Goal: Information Seeking & Learning: Learn about a topic

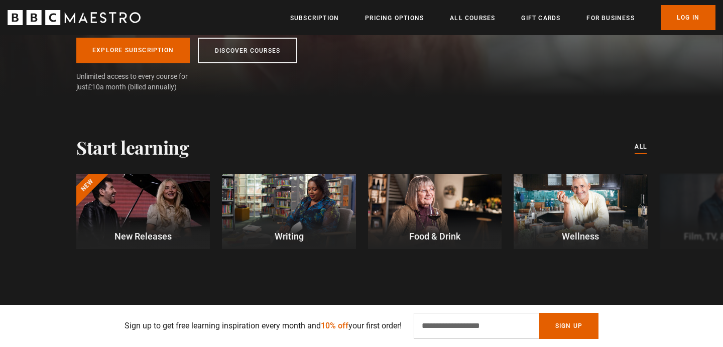
scroll to position [210, 0]
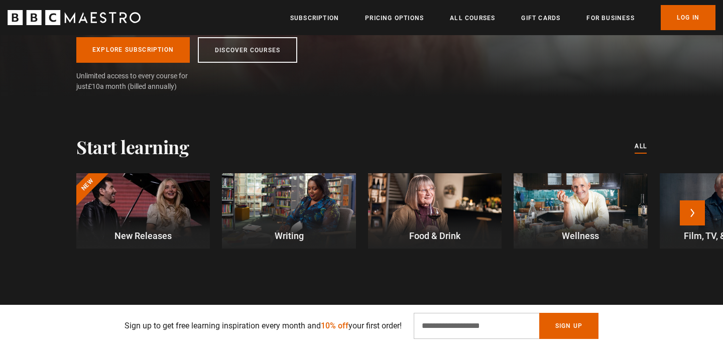
click at [144, 220] on div at bounding box center [143, 210] width 134 height 75
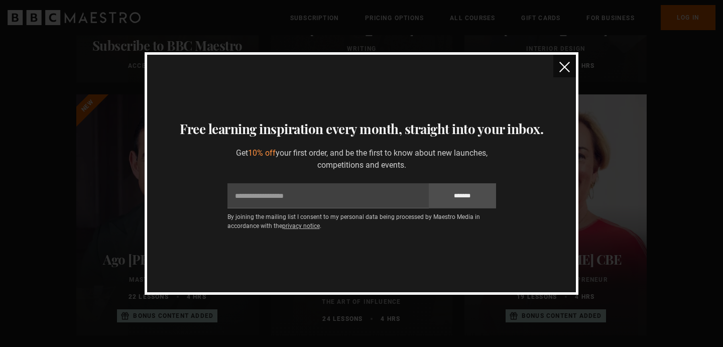
scroll to position [258, 0]
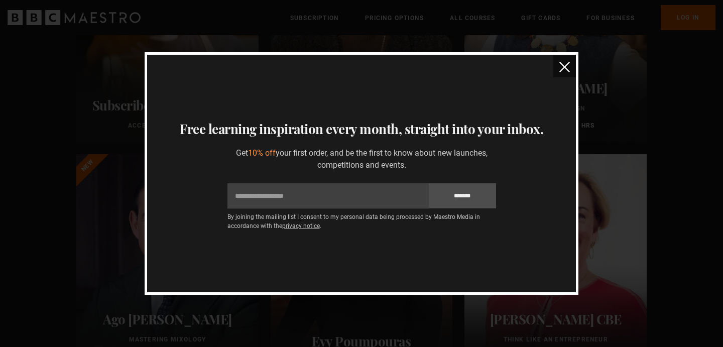
click at [565, 70] on img "close" at bounding box center [565, 67] width 11 height 11
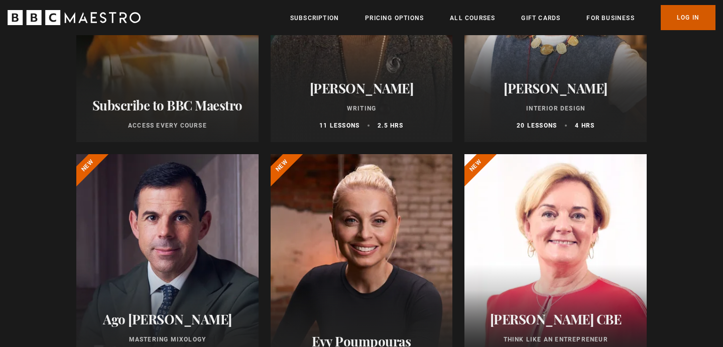
click at [693, 22] on link "Log In" at bounding box center [688, 17] width 55 height 25
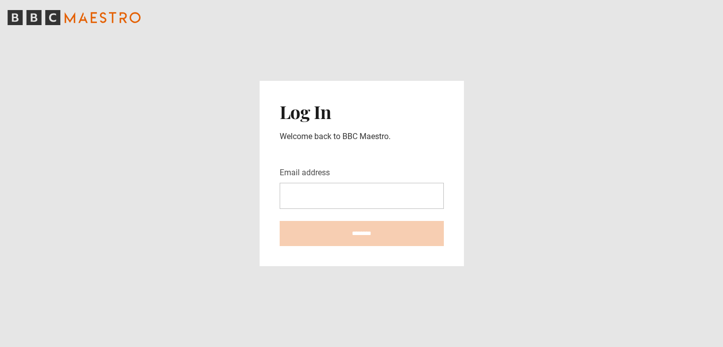
click at [358, 198] on input "Email address" at bounding box center [362, 196] width 164 height 26
type input "**********"
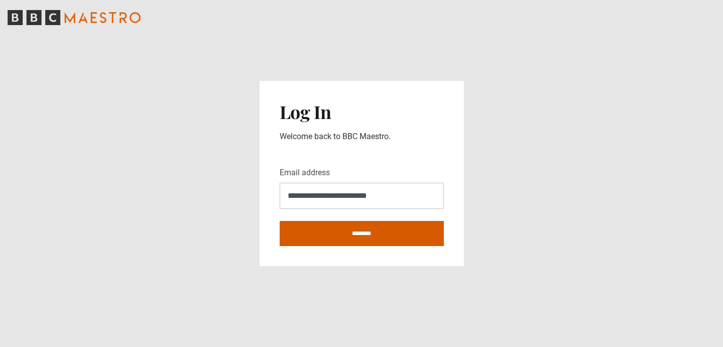
click at [362, 233] on input "********" at bounding box center [362, 233] width 164 height 25
type input "**********"
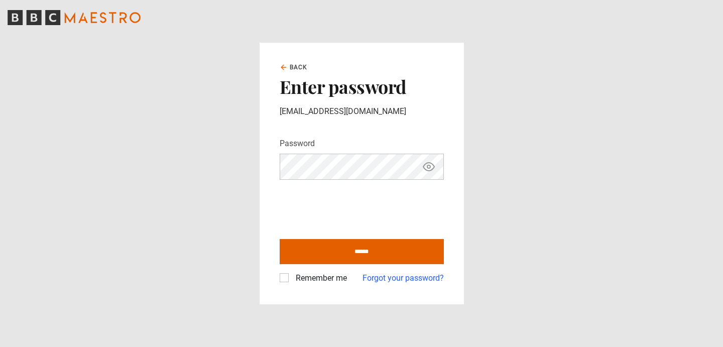
click at [292, 280] on label "Remember me" at bounding box center [319, 278] width 55 height 12
click at [341, 256] on input "******" at bounding box center [362, 251] width 164 height 25
type input "**********"
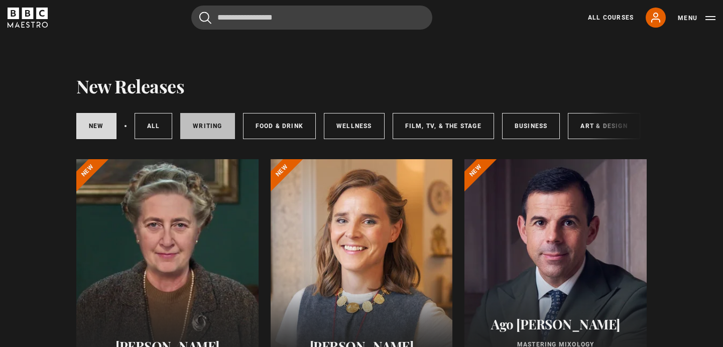
click at [218, 131] on link "Writing" at bounding box center [207, 126] width 54 height 26
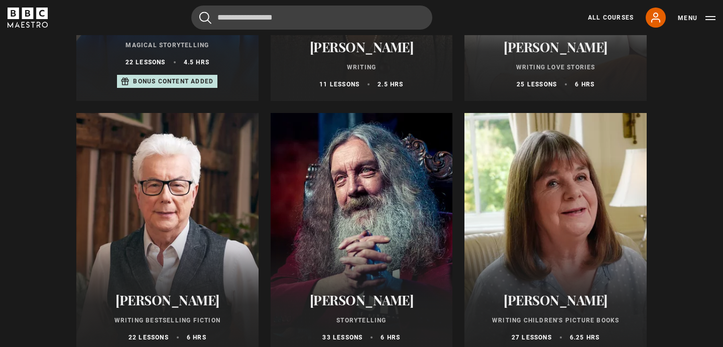
scroll to position [302, 0]
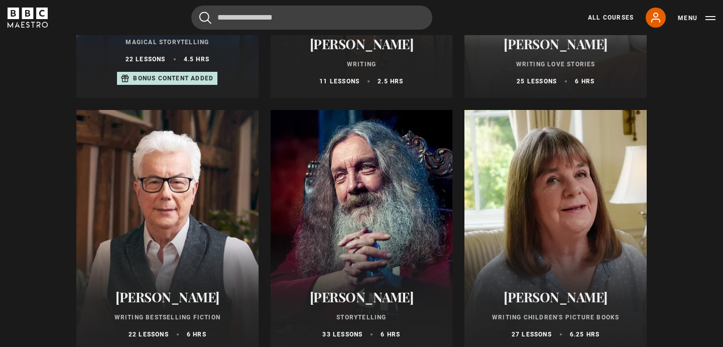
click at [554, 248] on div at bounding box center [556, 230] width 182 height 241
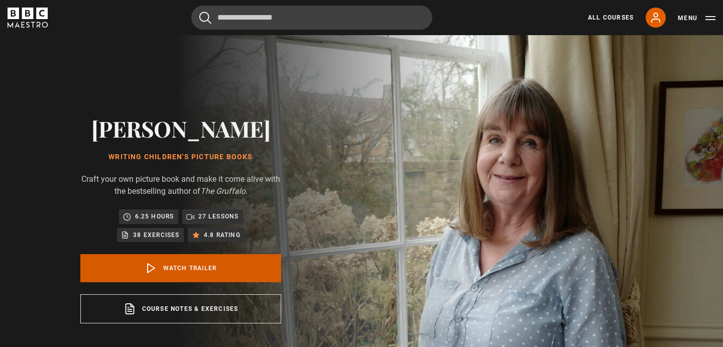
click at [155, 269] on icon at bounding box center [151, 268] width 12 height 12
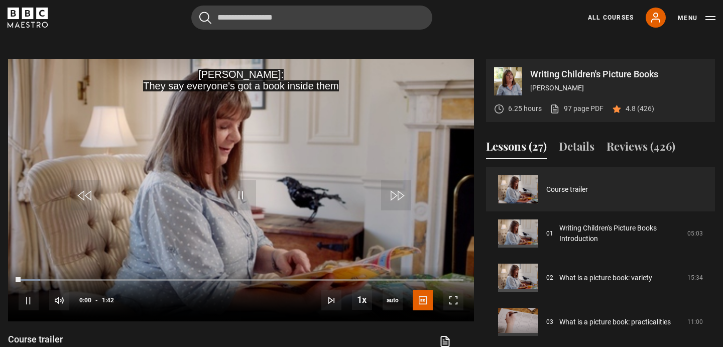
scroll to position [404, 0]
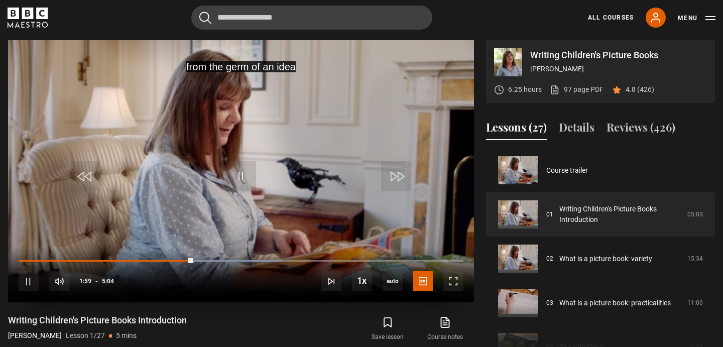
click at [167, 259] on div "10s Skip Back 10 seconds Pause 10s Skip Forward 10 seconds Loaded : 59.21% 1:59…" at bounding box center [241, 275] width 466 height 56
click at [171, 257] on div "10s Skip Back 10 seconds Pause 10s Skip Forward 10 seconds Loaded : 60.86% 2:00…" at bounding box center [241, 275] width 466 height 56
click at [171, 259] on div "10s Skip Back 10 seconds Pause 10s Skip Forward 10 seconds Loaded : 60.86% 2:01…" at bounding box center [241, 275] width 466 height 56
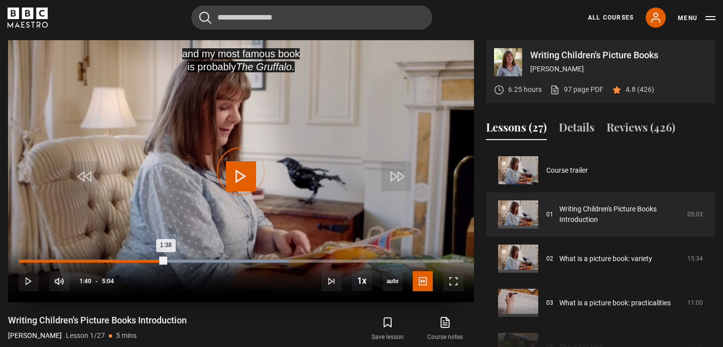
drag, startPoint x: 196, startPoint y: 259, endPoint x: 169, endPoint y: 261, distance: 27.2
click at [168, 261] on div "Loaded : 60.86% 1:38 1:38" at bounding box center [241, 261] width 445 height 3
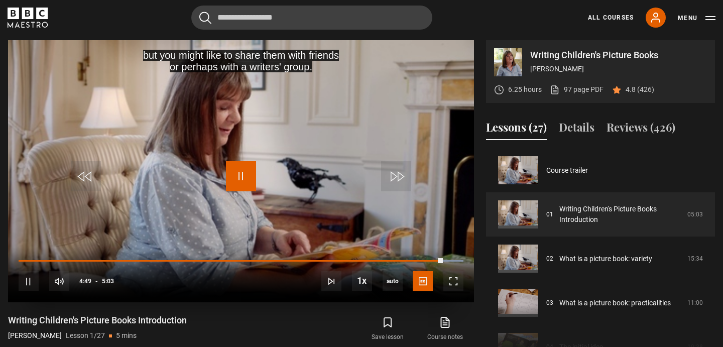
click at [236, 165] on span "Video Player" at bounding box center [241, 176] width 30 height 30
click at [241, 175] on span "Video Player" at bounding box center [241, 176] width 30 height 30
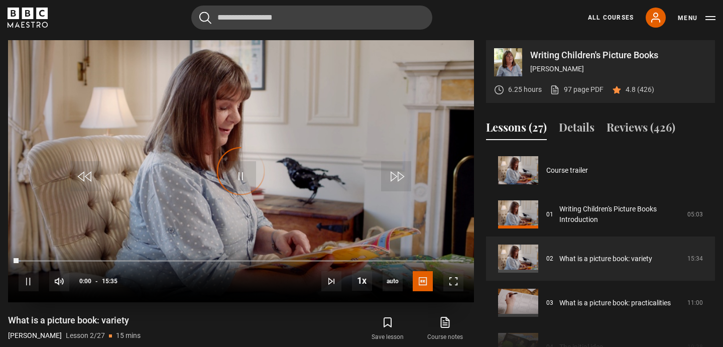
scroll to position [44, 0]
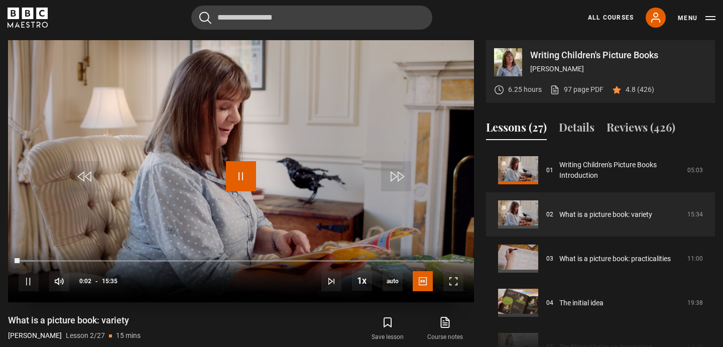
click at [241, 176] on span "Video Player" at bounding box center [241, 176] width 30 height 30
click at [239, 170] on span "Video Player" at bounding box center [241, 176] width 30 height 30
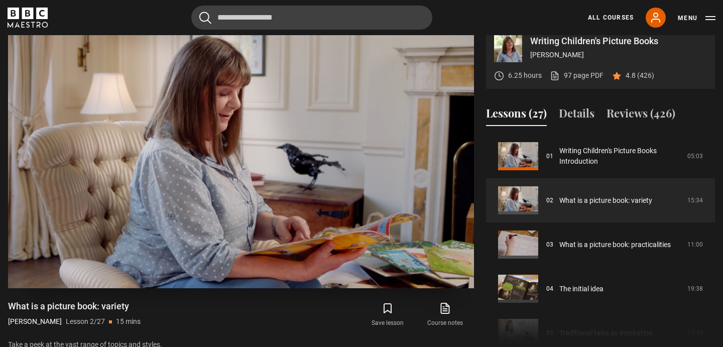
scroll to position [417, 0]
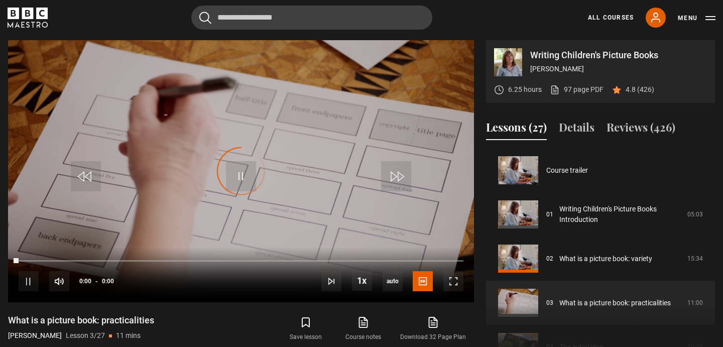
scroll to position [88, 0]
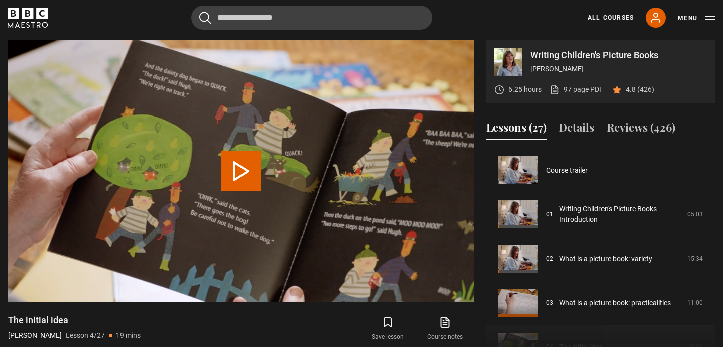
scroll to position [133, 0]
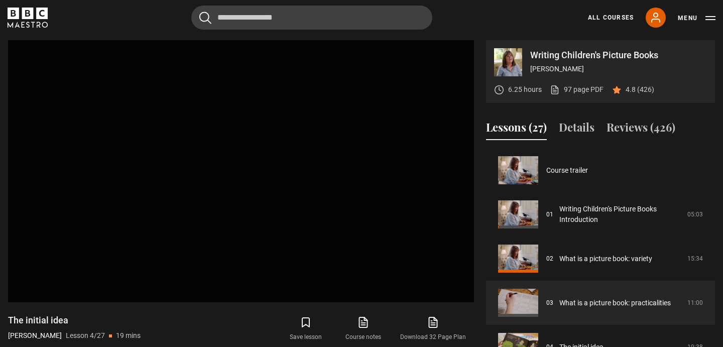
scroll to position [88, 0]
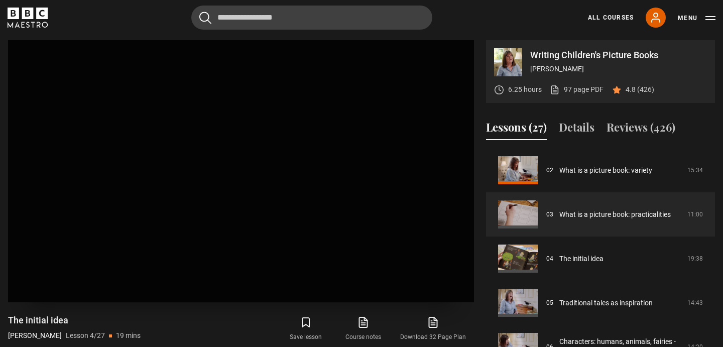
click at [170, 199] on video "Video Player is loading. Play Lesson What is a picture book: practicalities 10s…" at bounding box center [241, 171] width 466 height 262
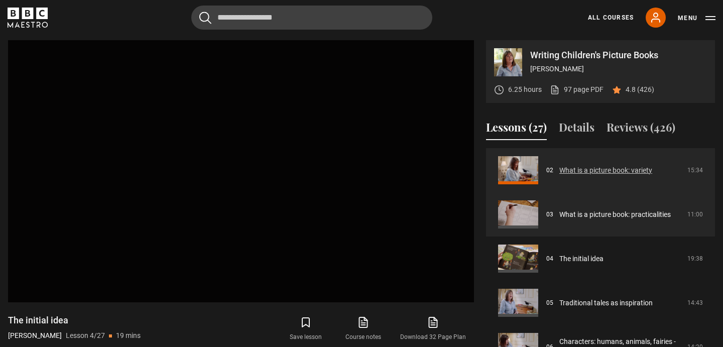
click at [560, 170] on link "What is a picture book: variety" at bounding box center [606, 170] width 93 height 11
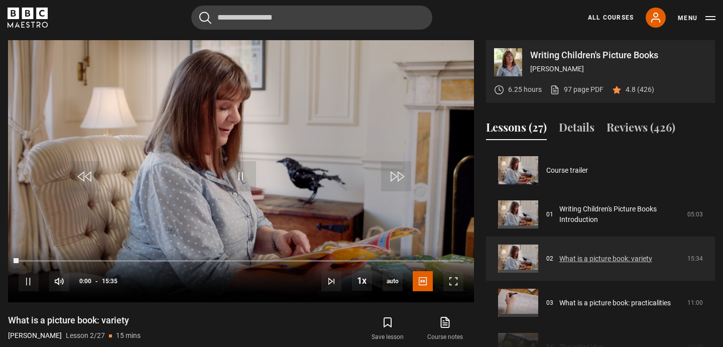
scroll to position [44, 0]
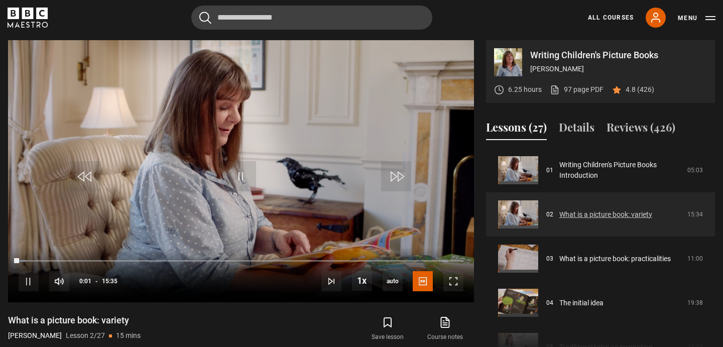
click at [560, 212] on link "What is a picture book: variety" at bounding box center [606, 214] width 93 height 11
click at [103, 258] on div "10s Skip Back 10 seconds Pause 10s Skip Forward 10 seconds Loaded : 4.81% 06:01…" at bounding box center [241, 275] width 466 height 56
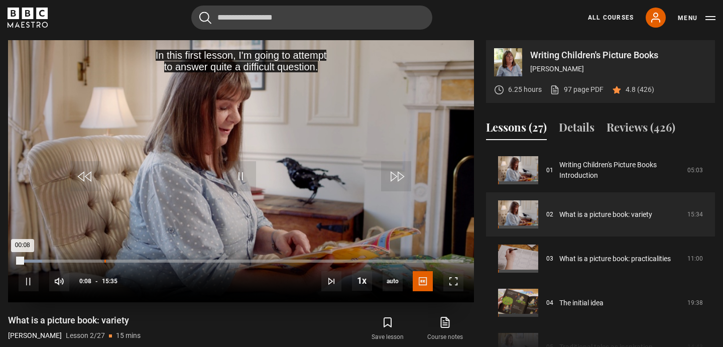
click at [104, 262] on div "Loaded : 5.35% 03:00 00:08" at bounding box center [241, 261] width 445 height 3
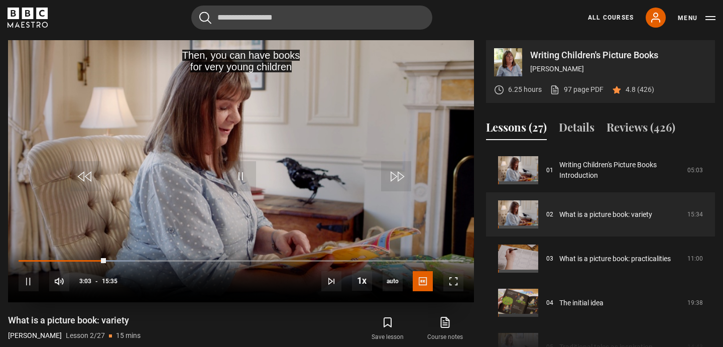
click at [160, 258] on div "10s Skip Back 10 seconds Pause 10s Skip Forward 10 seconds Loaded : 26.20% 04:5…" at bounding box center [241, 275] width 466 height 56
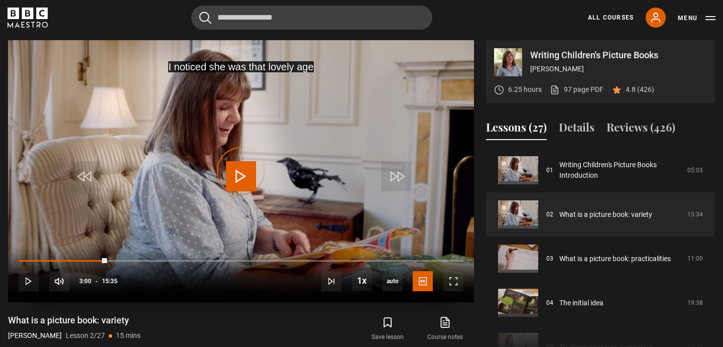
drag, startPoint x: 104, startPoint y: 258, endPoint x: 172, endPoint y: 255, distance: 67.9
click at [172, 255] on div "10s Skip Back 10 seconds Play 10s Skip Forward 10 seconds Loaded : 0.00% 03:05 …" at bounding box center [241, 275] width 466 height 56
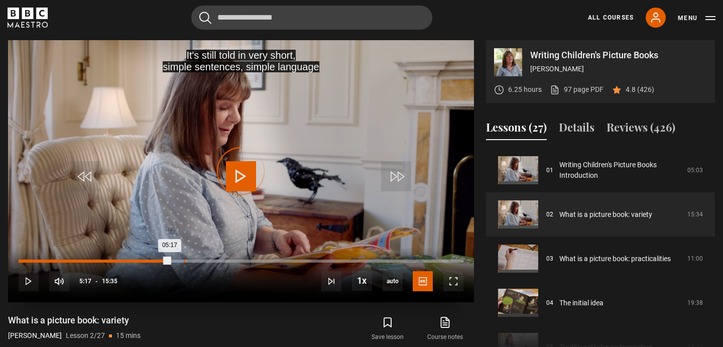
drag, startPoint x: 169, startPoint y: 260, endPoint x: 200, endPoint y: 260, distance: 31.1
click at [196, 260] on div "Loaded : 37.43% 05:47 05:17" at bounding box center [241, 261] width 445 height 3
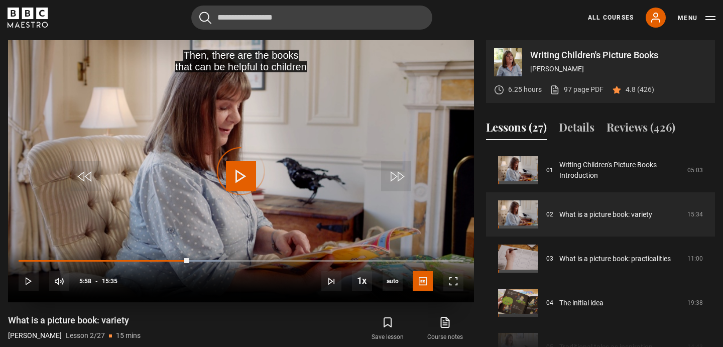
drag, startPoint x: 189, startPoint y: 258, endPoint x: 230, endPoint y: 255, distance: 40.8
click at [230, 255] on div "10s Skip Back 10 seconds Play 10s Skip Forward 10 seconds Loaded : 45.45% 05:58…" at bounding box center [241, 275] width 466 height 56
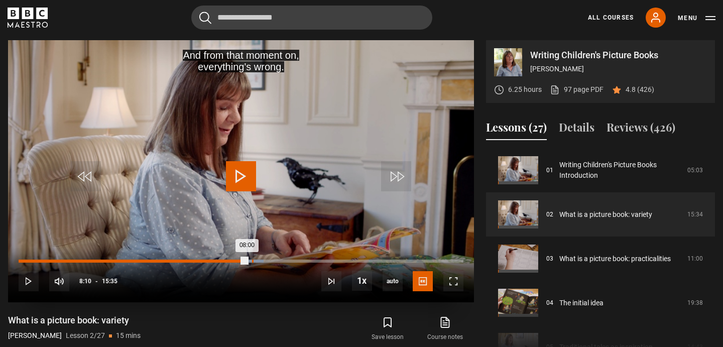
drag, startPoint x: 232, startPoint y: 260, endPoint x: 252, endPoint y: 260, distance: 20.6
click at [252, 260] on div "Loaded : 55.08% 08:10 08:00" at bounding box center [241, 261] width 445 height 3
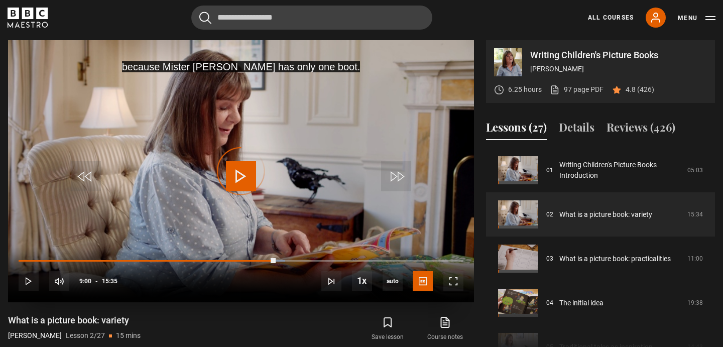
drag, startPoint x: 252, startPoint y: 258, endPoint x: 290, endPoint y: 259, distance: 37.7
click at [290, 259] on div "10s Skip Back 10 seconds Play 10s Skip Forward 10 seconds Loaded : 59.89% 08:11…" at bounding box center [241, 275] width 466 height 56
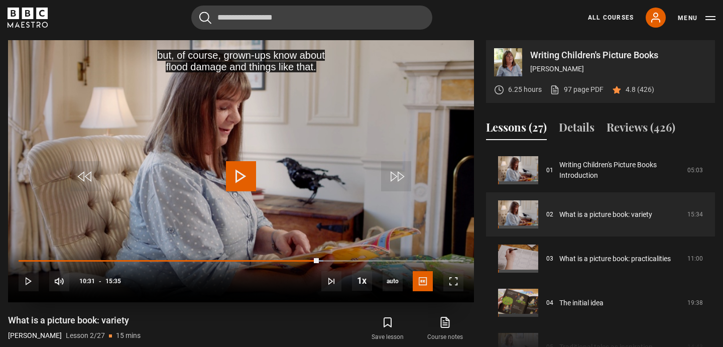
drag, startPoint x: 288, startPoint y: 259, endPoint x: 318, endPoint y: 264, distance: 31.1
click at [318, 264] on div "10s Skip Back 10 seconds Play 10s Skip Forward 10 seconds Loaded : 68.45% 09:58…" at bounding box center [241, 275] width 466 height 56
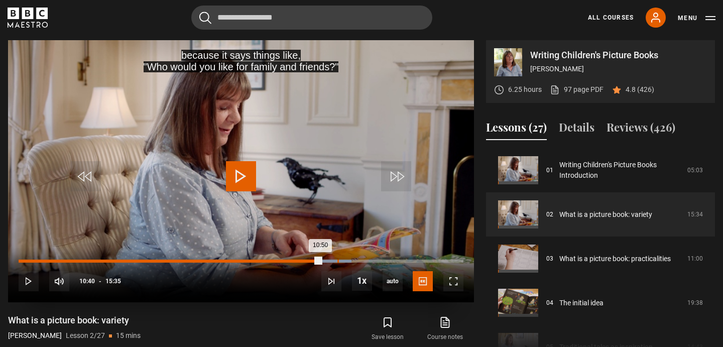
drag, startPoint x: 320, startPoint y: 258, endPoint x: 338, endPoint y: 261, distance: 17.3
click at [321, 261] on div "10:50" at bounding box center [170, 261] width 302 height 3
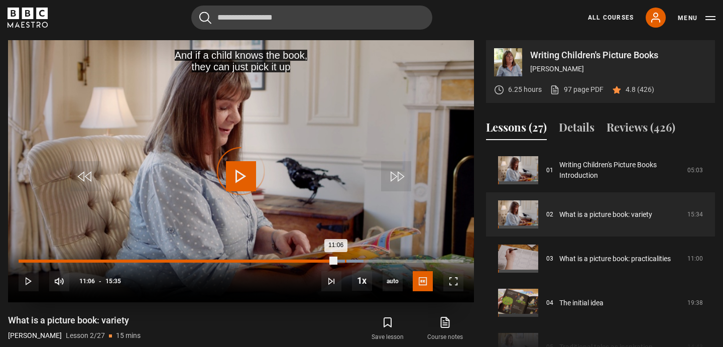
drag, startPoint x: 336, startPoint y: 261, endPoint x: 348, endPoint y: 261, distance: 12.1
click at [348, 261] on div "Loaded : 77.54% 11:25 11:06" at bounding box center [241, 261] width 445 height 3
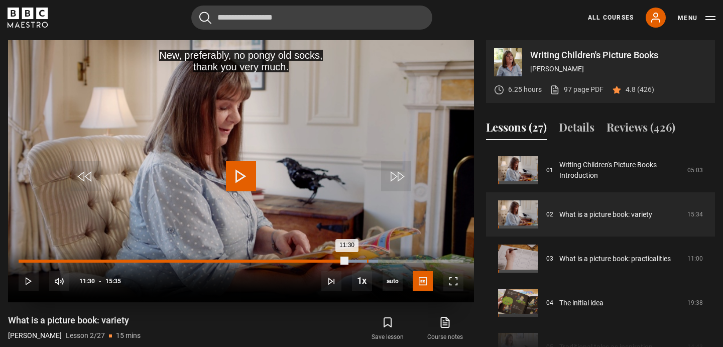
drag, startPoint x: 346, startPoint y: 261, endPoint x: 367, endPoint y: 261, distance: 21.6
click at [367, 261] on div "Loaded : 80.75% 12:12 11:30" at bounding box center [241, 261] width 445 height 3
drag, startPoint x: 368, startPoint y: 260, endPoint x: 387, endPoint y: 260, distance: 19.1
click at [387, 260] on div "Loaded : 85.03% 12:49 12:13" at bounding box center [241, 261] width 445 height 3
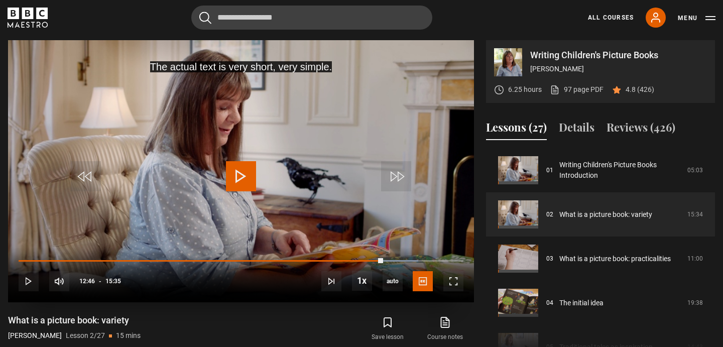
drag, startPoint x: 383, startPoint y: 258, endPoint x: 398, endPoint y: 258, distance: 15.1
click at [387, 258] on div "10s Skip Back 10 seconds Play 10s Skip Forward 10 seconds Loaded : 89.84% 12:46…" at bounding box center [241, 275] width 466 height 56
drag, startPoint x: 381, startPoint y: 261, endPoint x: 225, endPoint y: 264, distance: 156.3
click at [225, 264] on div "10s Skip Back 10 seconds Play 10s Skip Forward 10 seconds Loaded : 0.00% 07:40 …" at bounding box center [241, 275] width 466 height 56
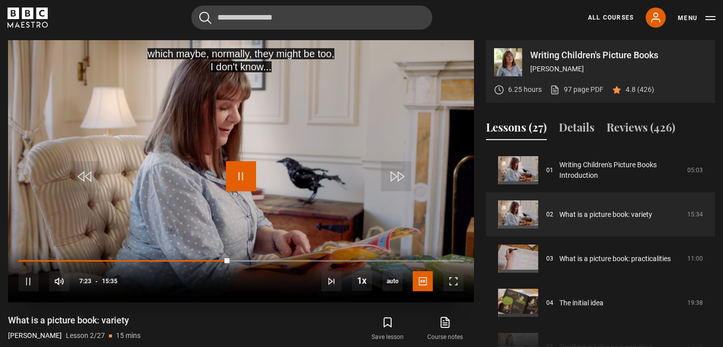
click at [241, 177] on span "Video Player" at bounding box center [241, 176] width 30 height 30
click at [146, 257] on div "10s Skip Back 10 seconds Play 10s Skip Forward 10 seconds Loaded : 54.01% 03:47…" at bounding box center [241, 275] width 466 height 56
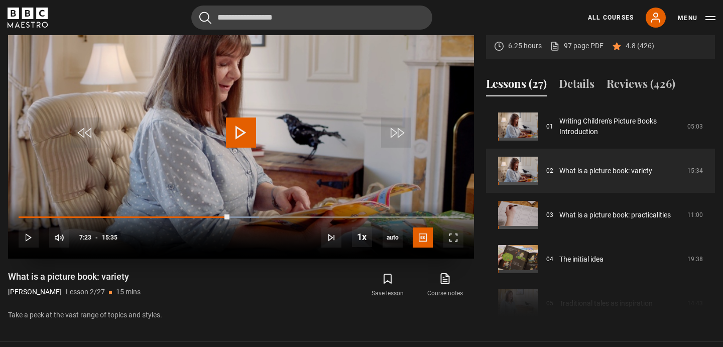
scroll to position [444, 0]
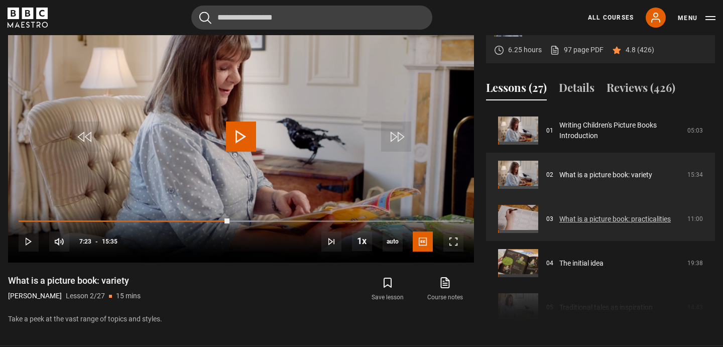
click at [560, 222] on link "What is a picture book: practicalities" at bounding box center [616, 219] width 112 height 11
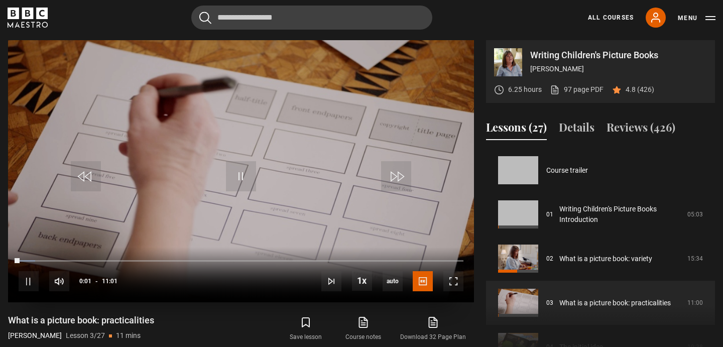
scroll to position [88, 0]
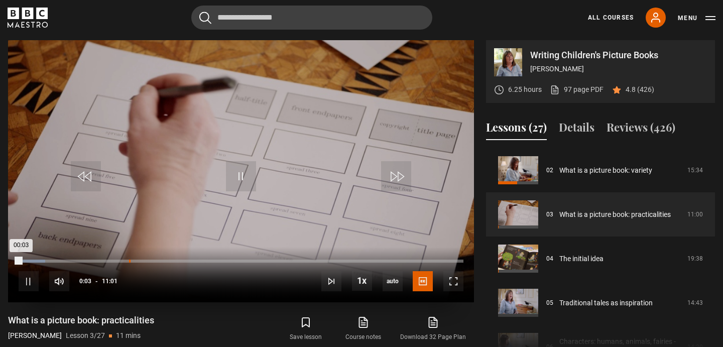
click at [129, 260] on div "02:44" at bounding box center [130, 261] width 2 height 3
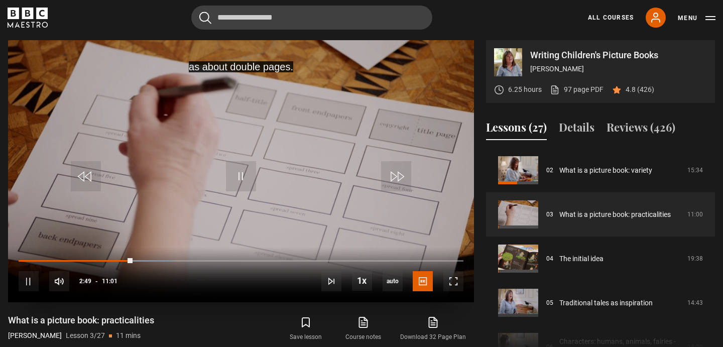
click at [157, 259] on div "10s Skip Back 10 seconds Pause 10s Skip Forward 10 seconds Loaded : 34.80% 03:1…" at bounding box center [241, 275] width 466 height 56
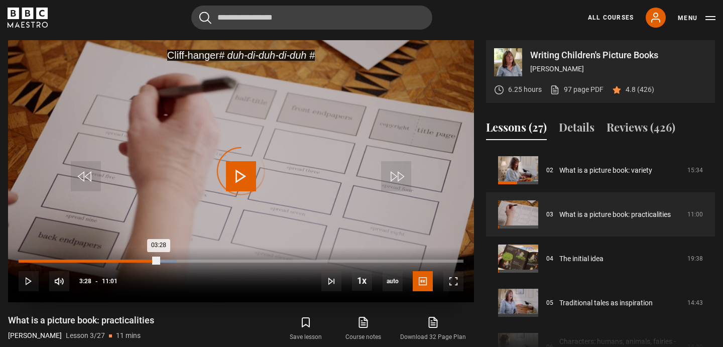
click at [158, 260] on div "Loaded : 35.55% 03:28 03:28" at bounding box center [241, 261] width 445 height 3
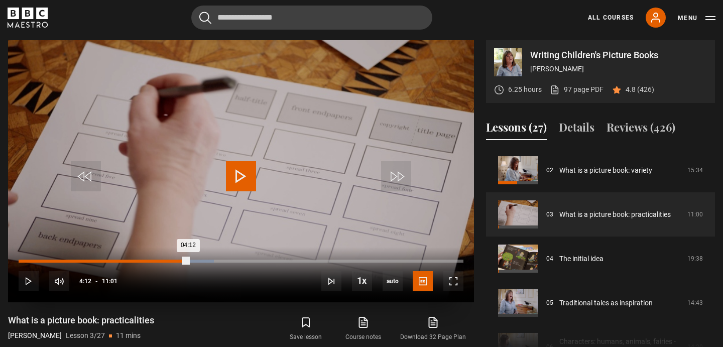
click at [188, 262] on div "Loaded : 43.87% 04:12 04:12" at bounding box center [241, 261] width 445 height 3
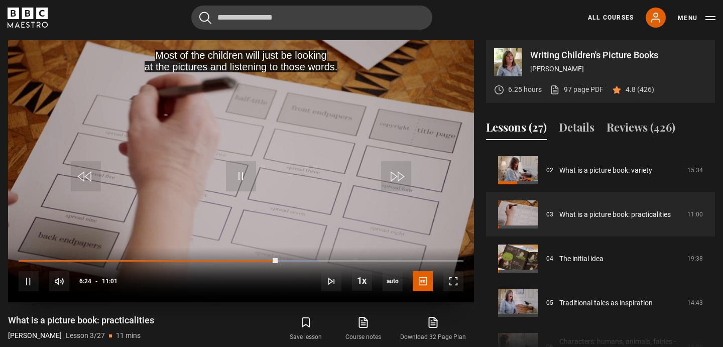
click at [368, 259] on div "10s Skip Back 10 seconds Pause 10s Skip Forward 10 seconds Loaded : 67.32% 04:4…" at bounding box center [241, 275] width 466 height 56
click at [376, 259] on div "10s Skip Back 10 seconds Pause 10s Skip Forward 10 seconds Loaded : 68.08% 04:4…" at bounding box center [241, 275] width 466 height 56
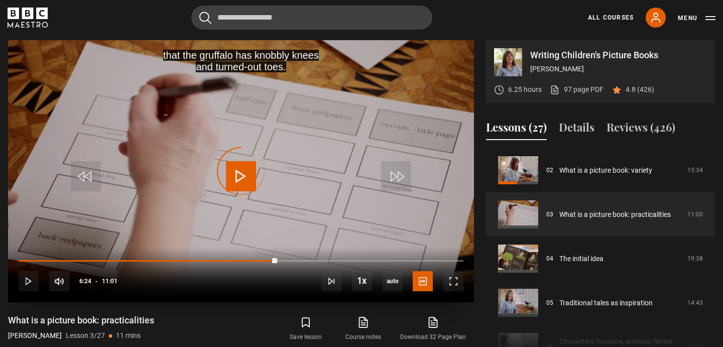
drag, startPoint x: 277, startPoint y: 261, endPoint x: 417, endPoint y: 274, distance: 140.8
click at [417, 274] on div "10s Skip Back 10 seconds Play 10s Skip Forward 10 seconds Loaded : 0.00% 09:36 …" at bounding box center [241, 275] width 466 height 56
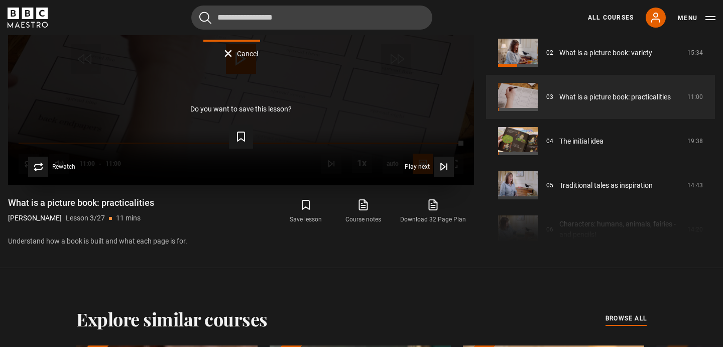
scroll to position [522, 0]
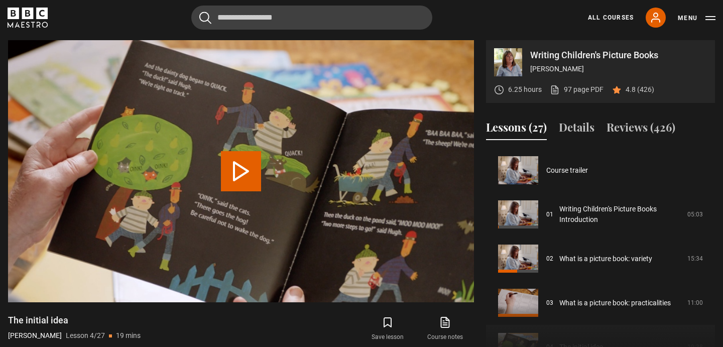
scroll to position [133, 0]
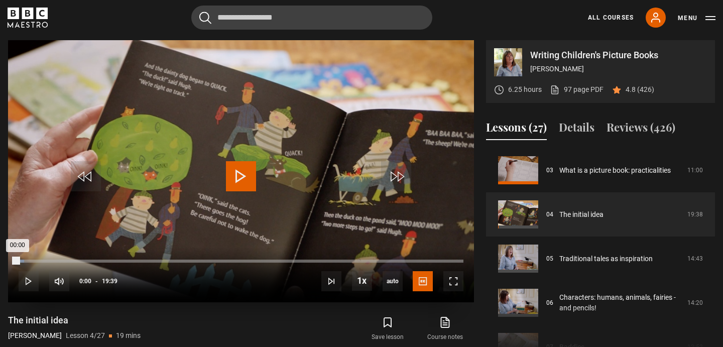
drag, startPoint x: 26, startPoint y: 258, endPoint x: 17, endPoint y: 258, distance: 8.5
click at [19, 260] on div "00:00" at bounding box center [19, 261] width 0 height 3
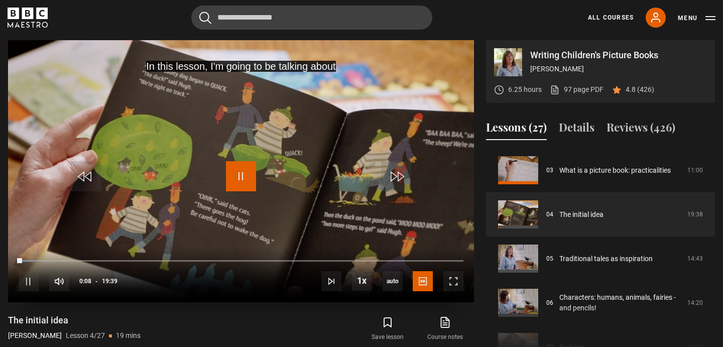
click at [243, 178] on span "Video Player" at bounding box center [241, 176] width 30 height 30
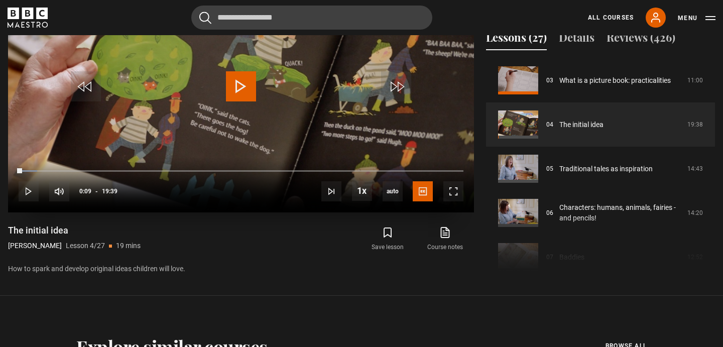
scroll to position [498, 0]
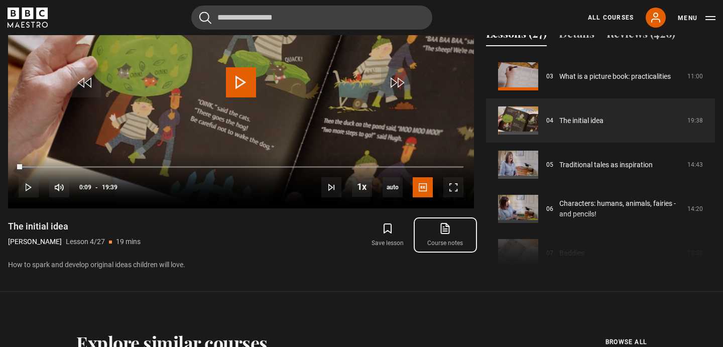
click at [449, 226] on icon at bounding box center [446, 229] width 8 height 10
